Goal: Find specific page/section: Find specific page/section

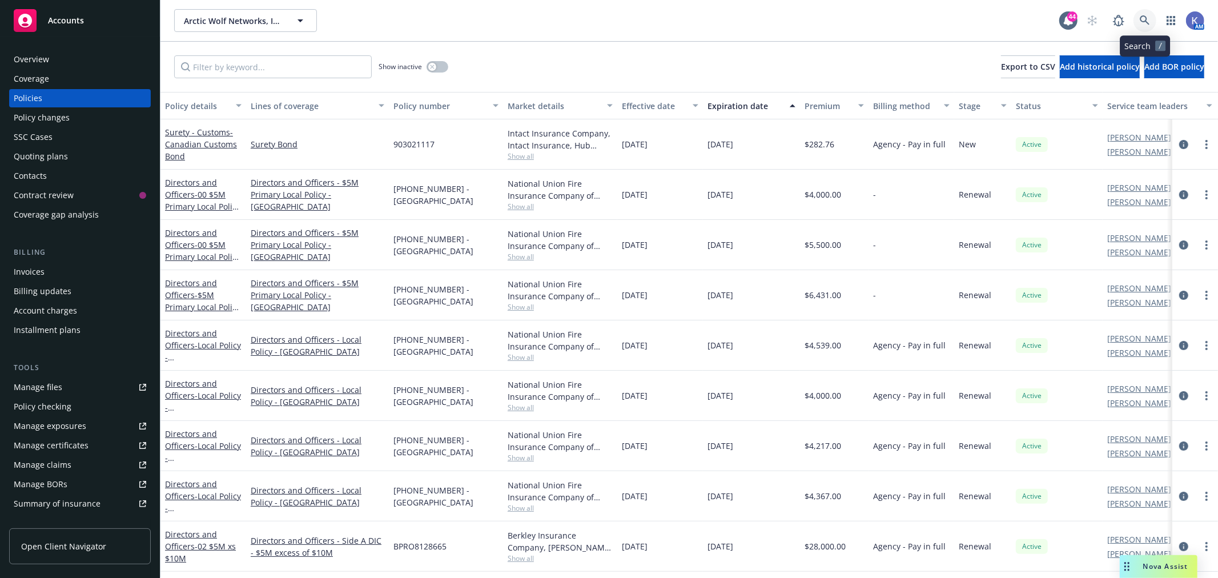
click at [1150, 20] on link at bounding box center [1145, 20] width 23 height 23
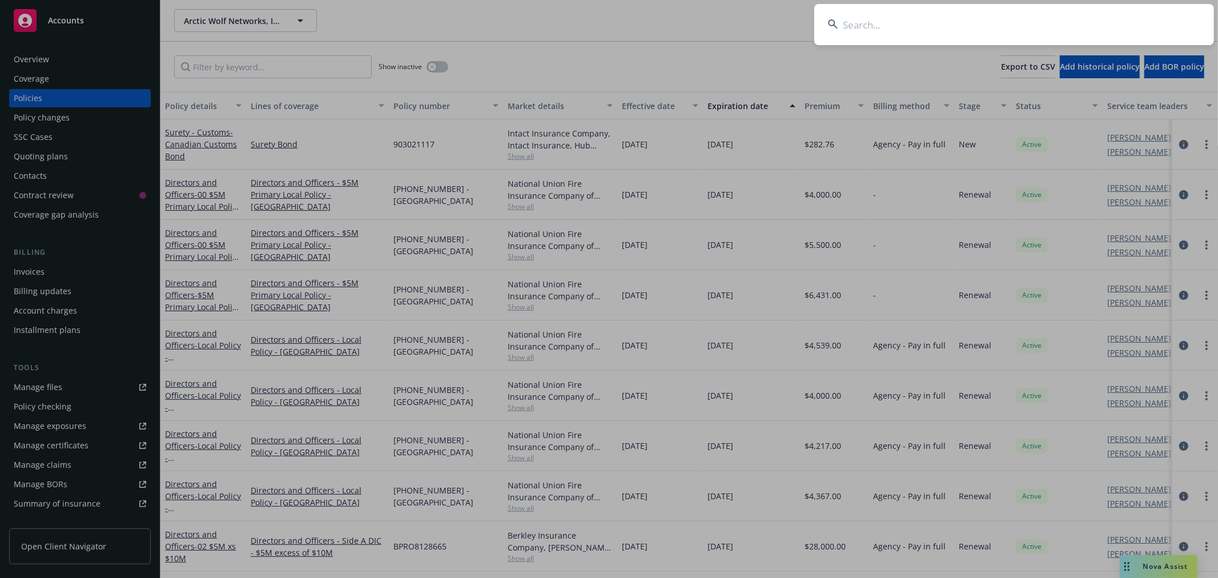
click at [1117, 21] on input at bounding box center [1015, 24] width 400 height 41
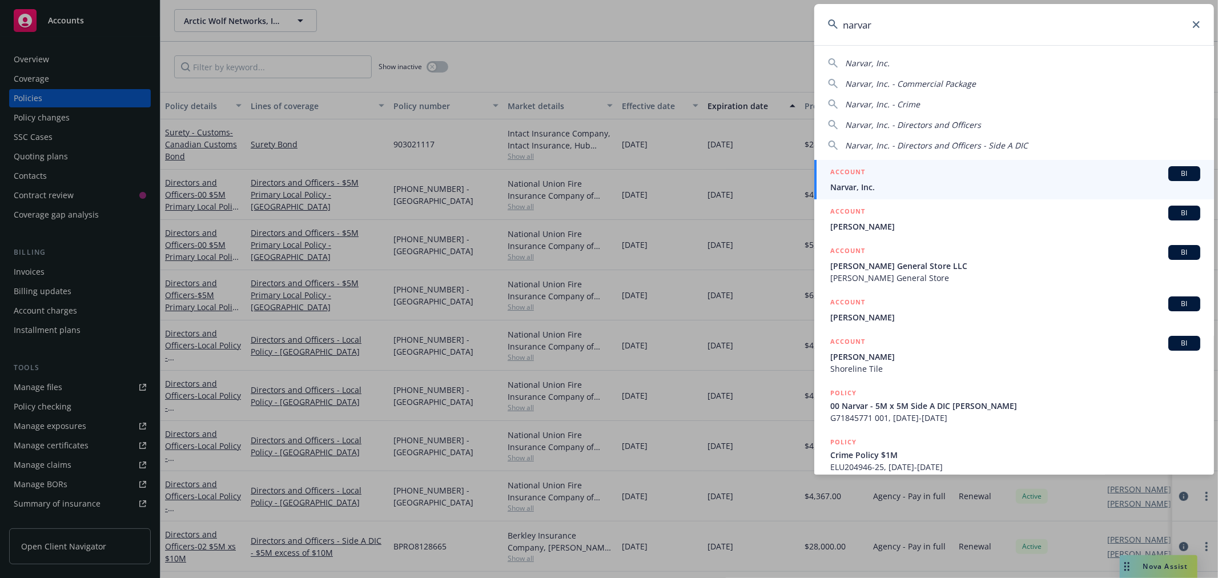
type input "narvar"
click at [865, 185] on span "Narvar, Inc." at bounding box center [1016, 187] width 370 height 12
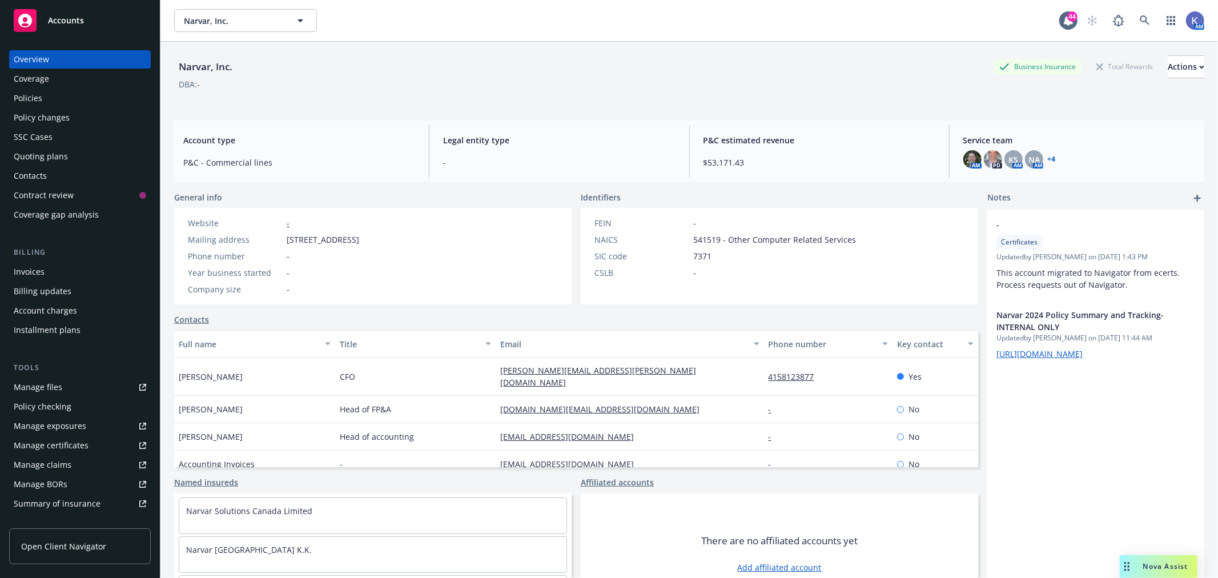
click at [38, 99] on div "Policies" at bounding box center [28, 98] width 29 height 18
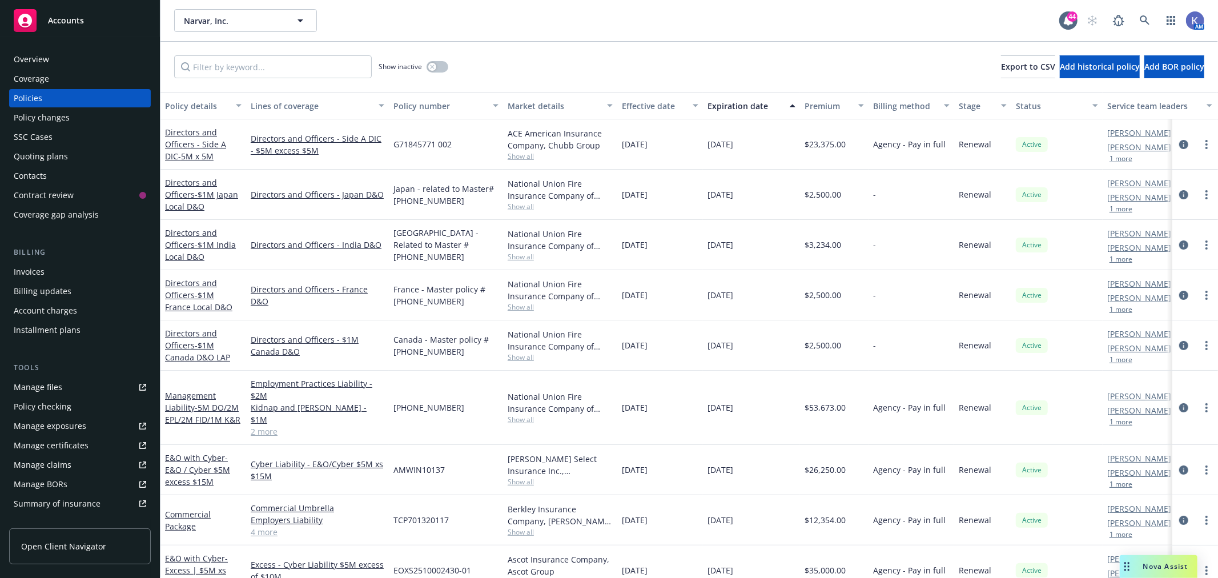
click at [39, 270] on div "Invoices" at bounding box center [29, 272] width 31 height 18
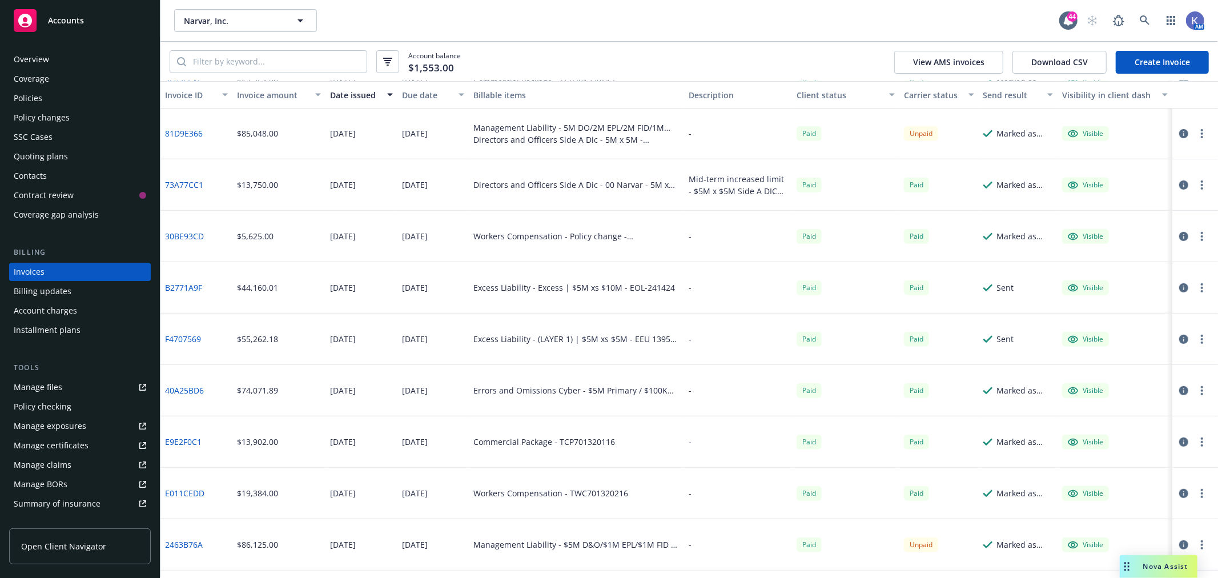
scroll to position [413, 0]
